Goal: Navigation & Orientation: Find specific page/section

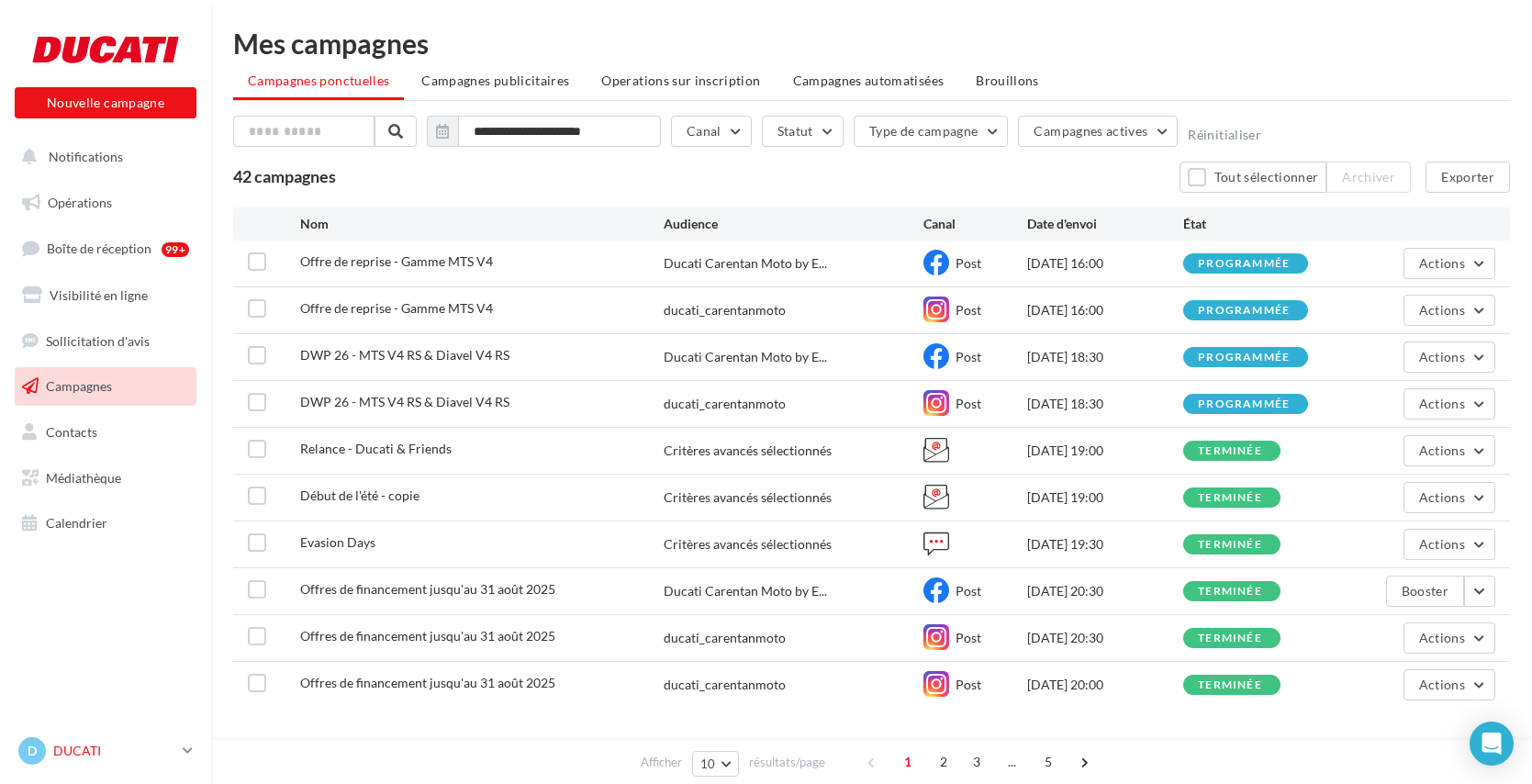
click at [75, 748] on p "DUCATI" at bounding box center [114, 750] width 122 height 18
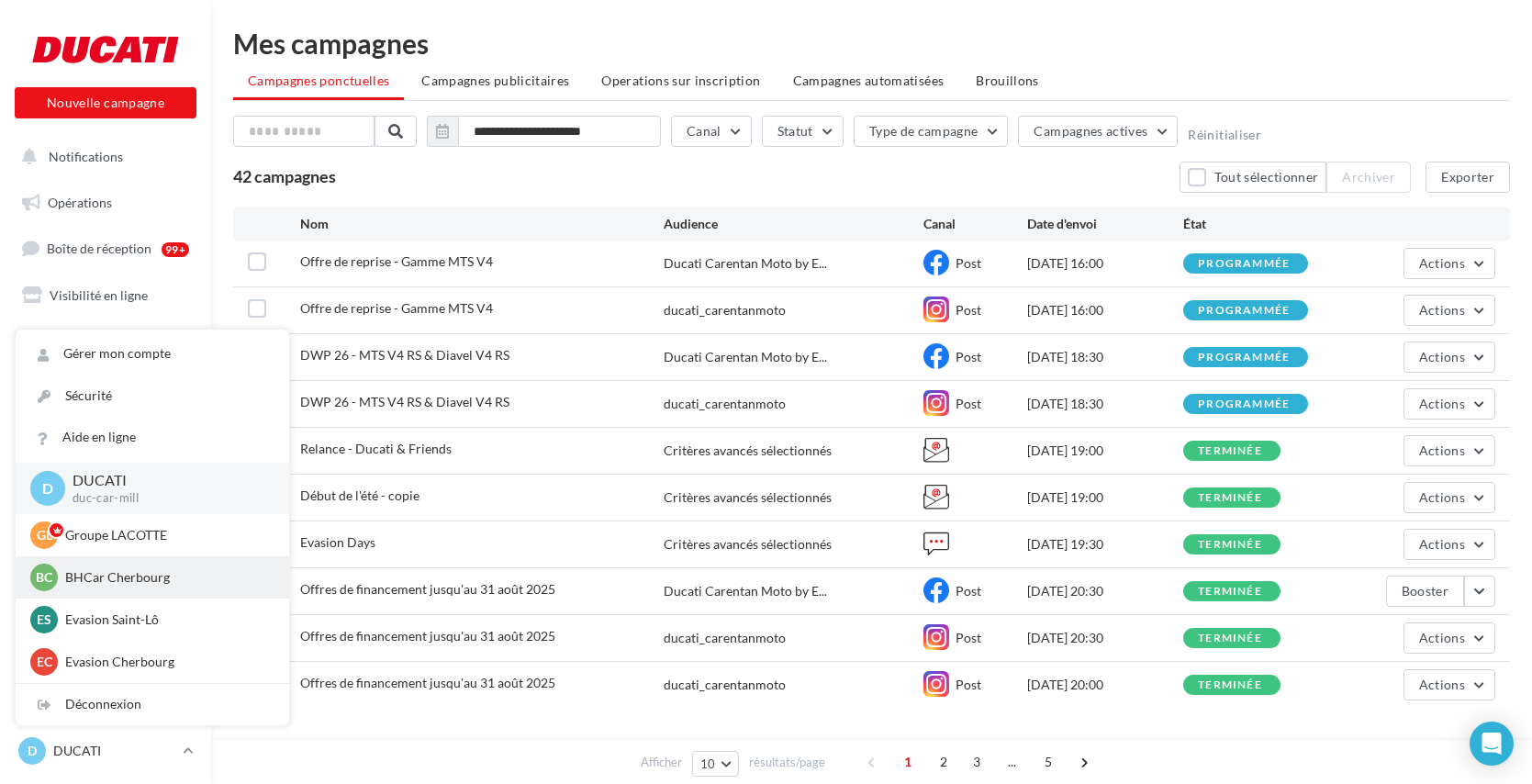
click at [119, 580] on p "BHCar Cherbourg" at bounding box center [166, 576] width 202 height 18
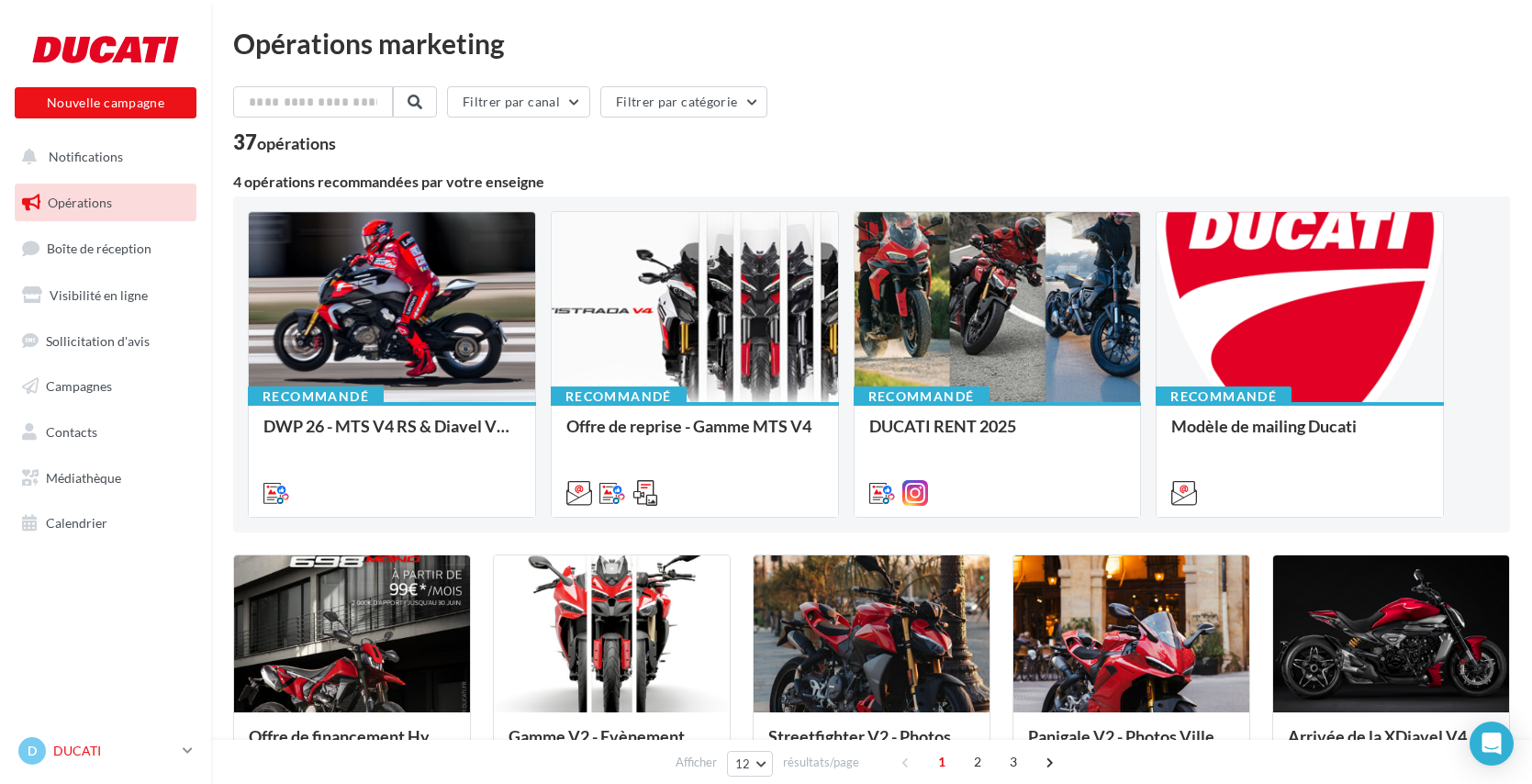
click at [83, 749] on p "DUCATI" at bounding box center [114, 750] width 122 height 18
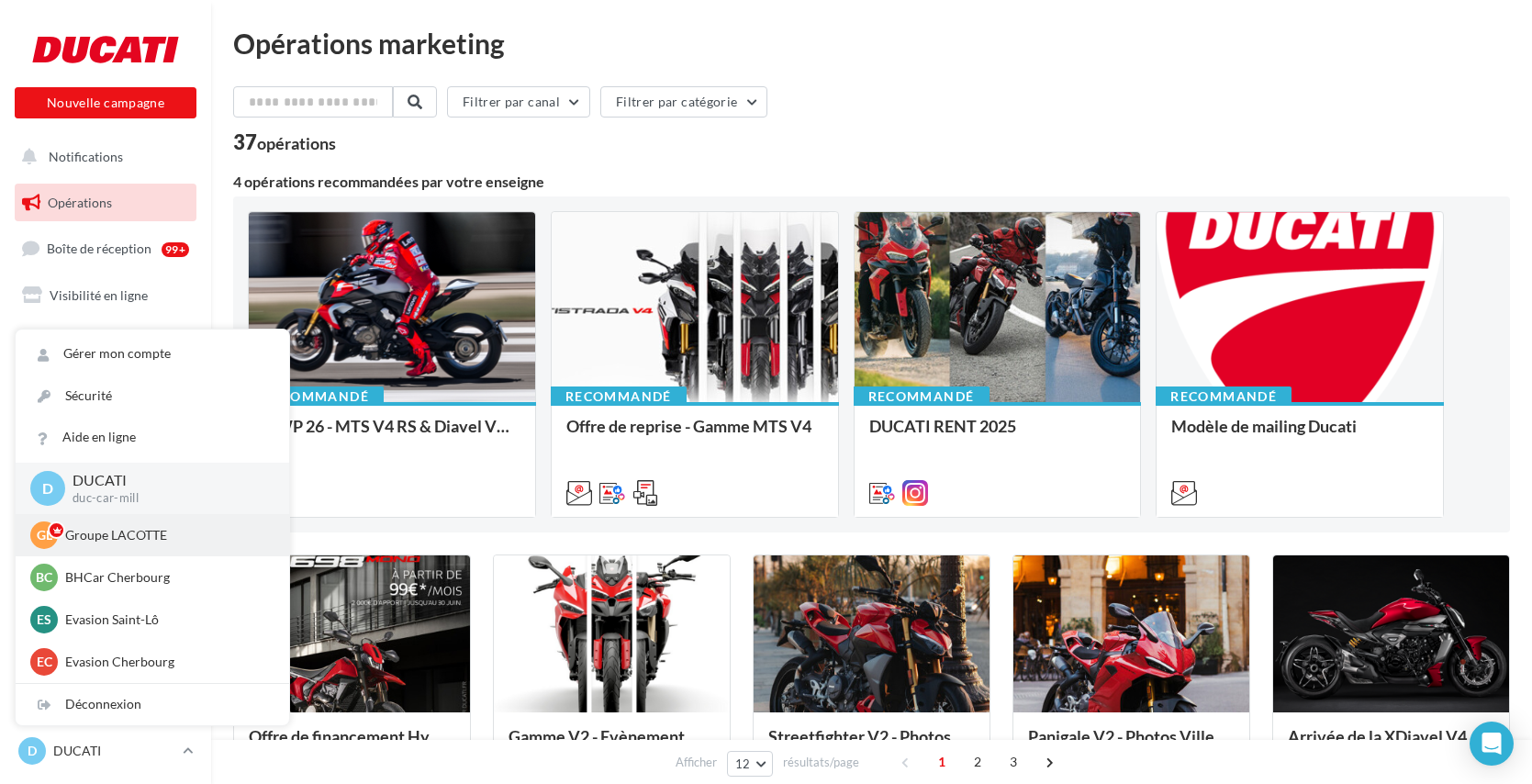
click at [92, 538] on p "Groupe LACOTTE" at bounding box center [166, 535] width 202 height 18
